Goal: Task Accomplishment & Management: Manage account settings

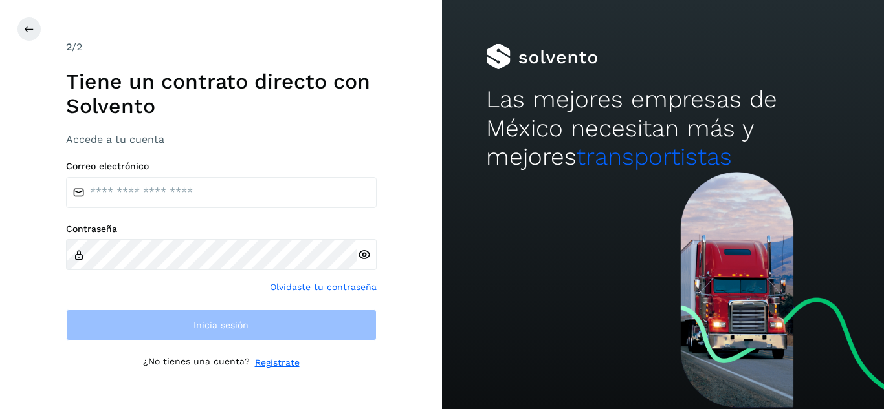
click at [268, 175] on div "Correo electrónico" at bounding box center [221, 184] width 310 height 47
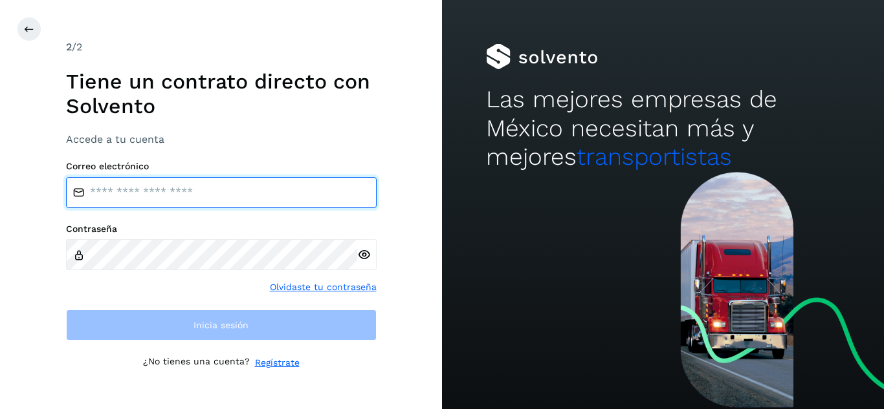
click at [267, 179] on input "email" at bounding box center [221, 192] width 310 height 31
type input "**********"
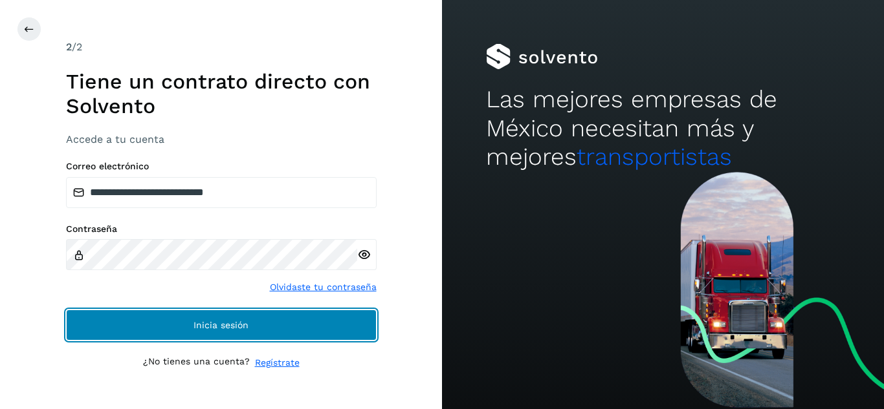
click at [247, 318] on button "Inicia sesión" at bounding box center [221, 325] width 310 height 31
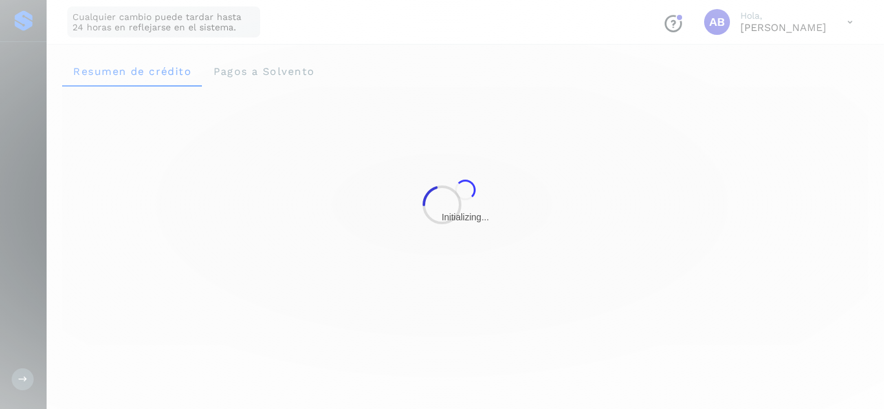
click at [264, 330] on div at bounding box center [442, 204] width 884 height 409
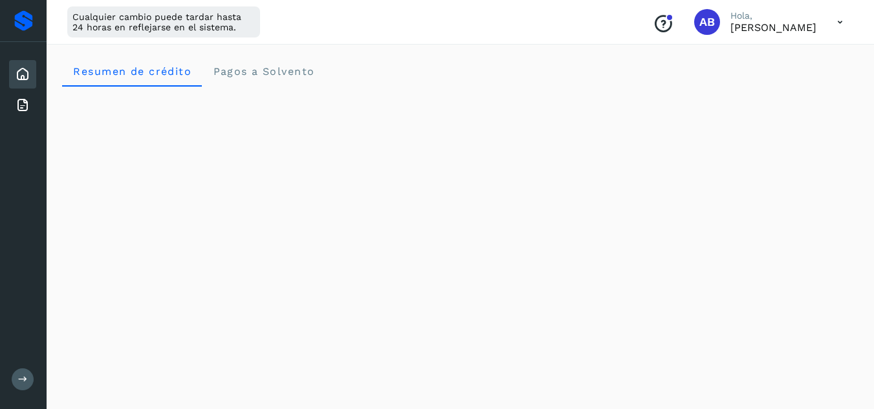
click at [781, 41] on div "Cualquier cambio puede tardar hasta 24 horas en reflejarse en el sistema. Conoc…" at bounding box center [460, 22] width 827 height 45
click at [790, 29] on p "Ana Belén Acosta" at bounding box center [773, 27] width 86 height 12
click at [830, 23] on icon at bounding box center [840, 22] width 27 height 27
click at [768, 78] on div "Cerrar sesión" at bounding box center [776, 83] width 154 height 25
click at [747, 24] on p "[PERSON_NAME]" at bounding box center [773, 27] width 86 height 12
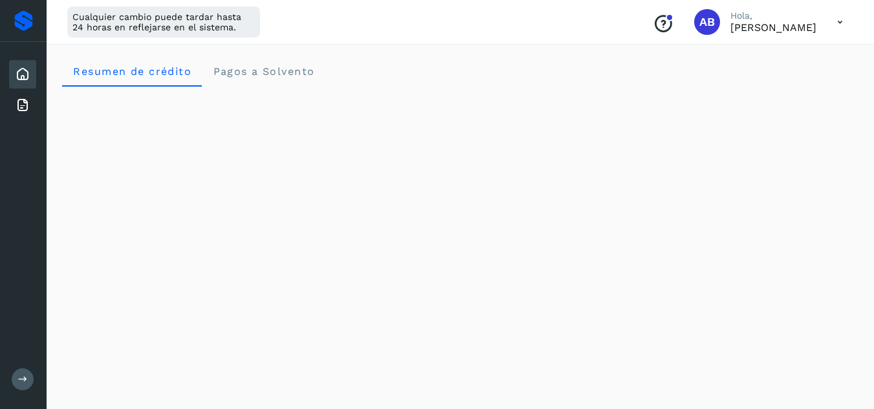
click at [829, 24] on icon at bounding box center [840, 22] width 27 height 27
click at [739, 80] on div "Cerrar sesión" at bounding box center [776, 83] width 154 height 25
click at [833, 19] on icon at bounding box center [840, 22] width 27 height 27
click at [748, 87] on div "Cerrar sesión" at bounding box center [776, 83] width 154 height 25
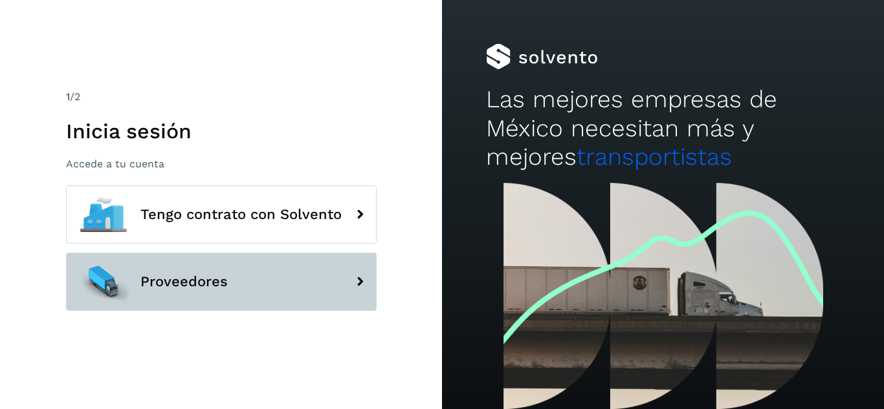
click at [183, 294] on button "Proveedores" at bounding box center [221, 282] width 310 height 58
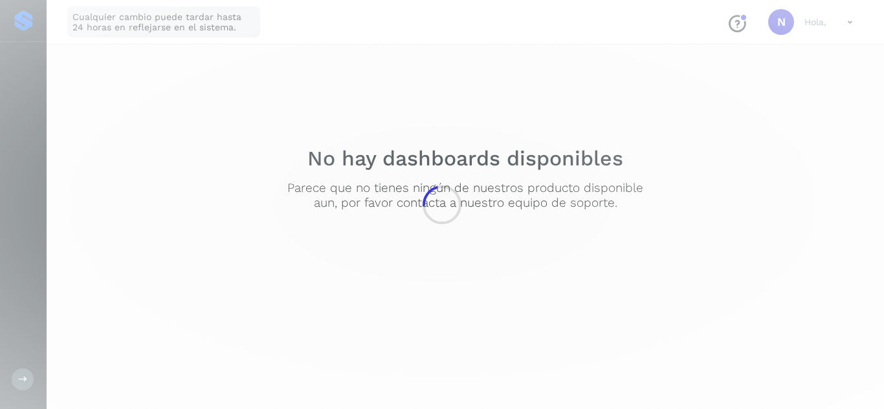
click at [230, 280] on div at bounding box center [442, 204] width 884 height 409
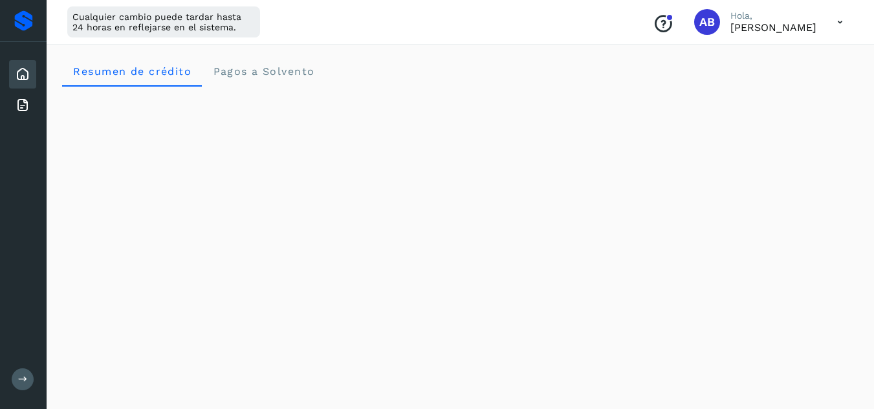
click at [832, 19] on icon at bounding box center [840, 22] width 27 height 27
click at [740, 85] on div "Cerrar sesión" at bounding box center [776, 83] width 154 height 25
